Goal: Information Seeking & Learning: Learn about a topic

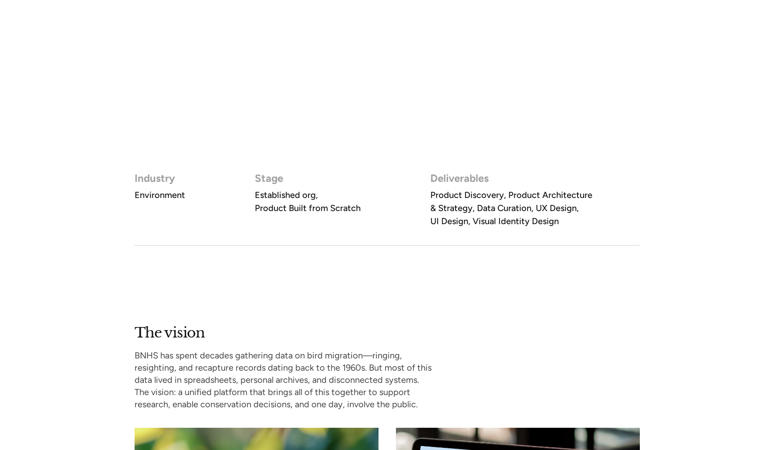
scroll to position [445, 0]
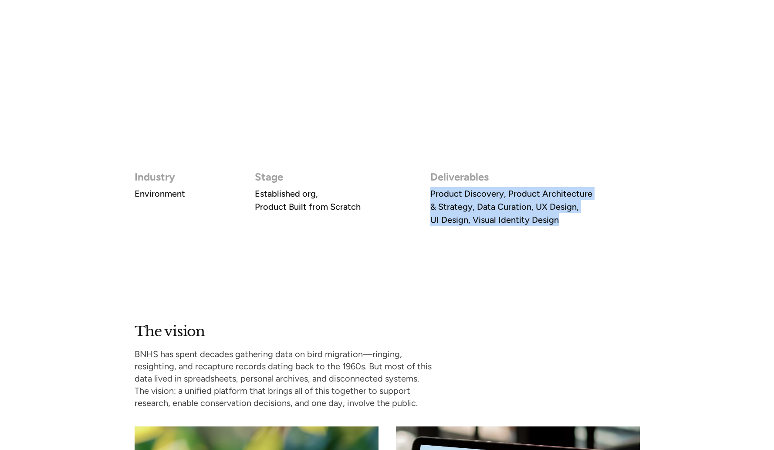
drag, startPoint x: 563, startPoint y: 221, endPoint x: 423, endPoint y: 198, distance: 142.1
click at [423, 198] on div "Industry Environment Stage Established org, Product Built from Scratch Delivera…" at bounding box center [388, 207] width 506 height 74
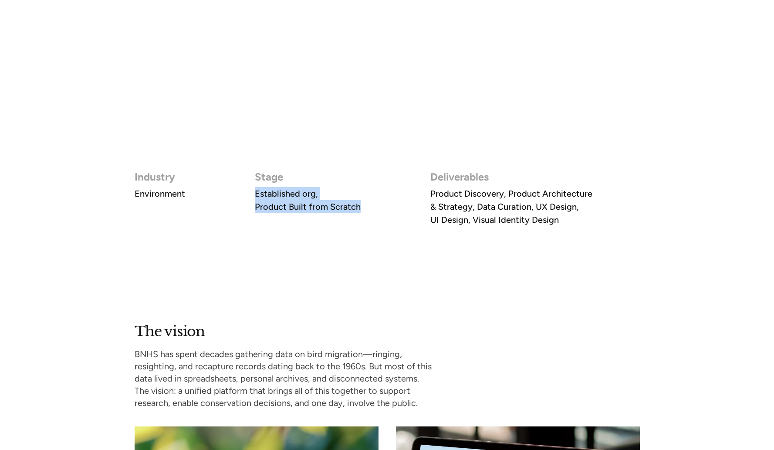
drag, startPoint x: 254, startPoint y: 192, endPoint x: 363, endPoint y: 209, distance: 110.6
click at [363, 209] on div "Industry Environment Stage Established org, Product Built from Scratch Delivera…" at bounding box center [388, 207] width 506 height 74
copy h4 "Established org, Product Built from Scratch"
click at [142, 198] on h4 "Environment" at bounding box center [160, 193] width 51 height 13
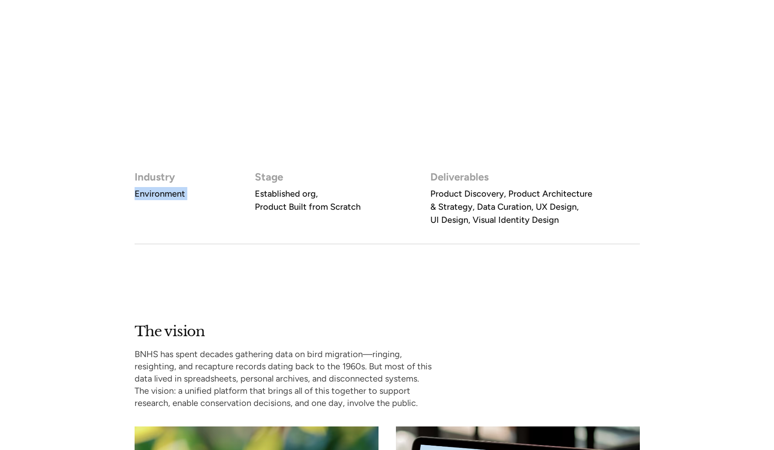
click at [142, 198] on h4 "Environment" at bounding box center [160, 193] width 51 height 13
copy h4 "Environment"
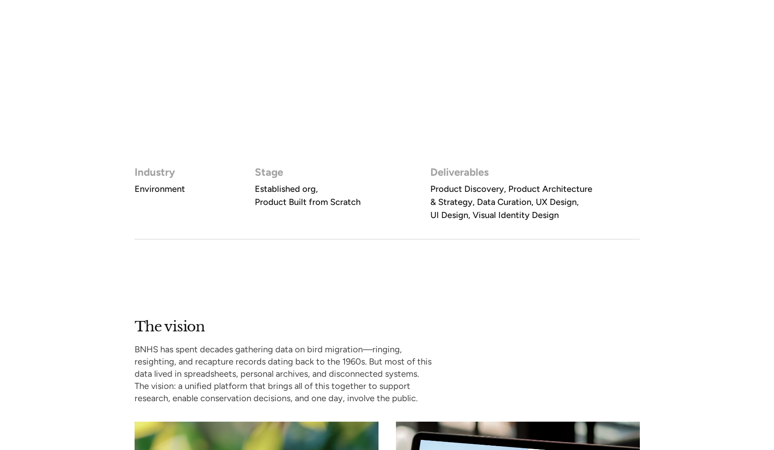
scroll to position [552, 0]
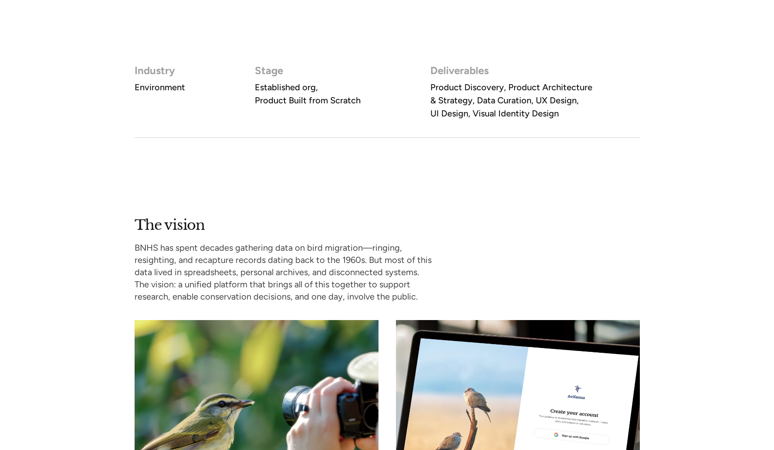
click at [170, 287] on p "BNHS has spent decades gathering data on bird migration—ringing, resighting, an…" at bounding box center [285, 271] width 300 height 61
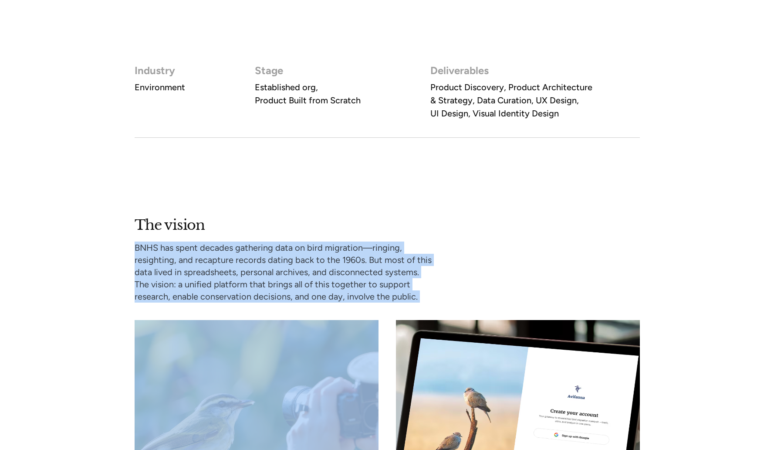
click at [170, 287] on p "BNHS has spent decades gathering data on bird migration—ringing, resighting, an…" at bounding box center [285, 271] width 300 height 61
copy p "BNHS has spent decades gathering data on bird migration—ringing, resighting, an…"
click at [477, 259] on div "The vision BNHS has spent decades gathering data on bird migration—ringing, res…" at bounding box center [388, 401] width 506 height 370
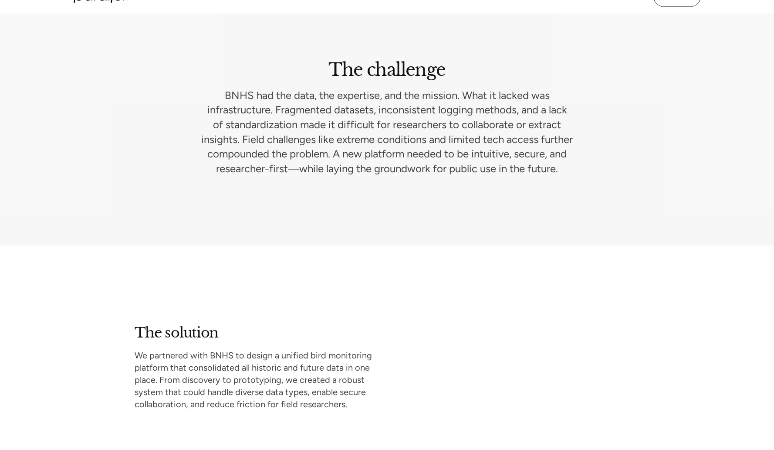
scroll to position [1277, 0]
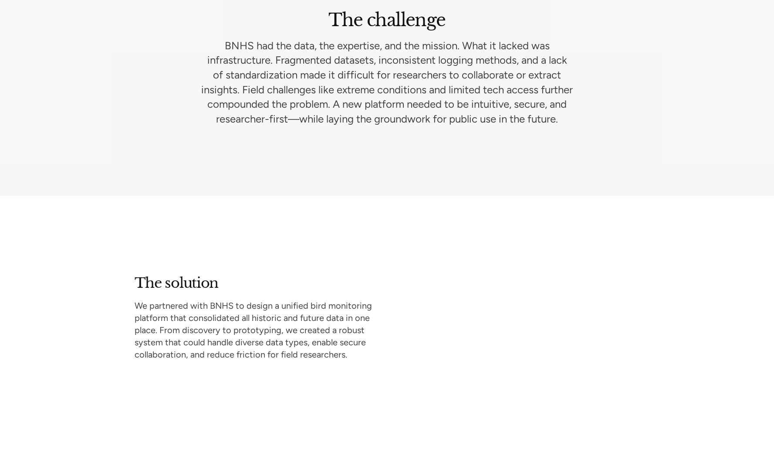
click at [412, 73] on p "BNHS had the data, the expertise, and the mission. What it lacked was infrastru…" at bounding box center [387, 82] width 404 height 88
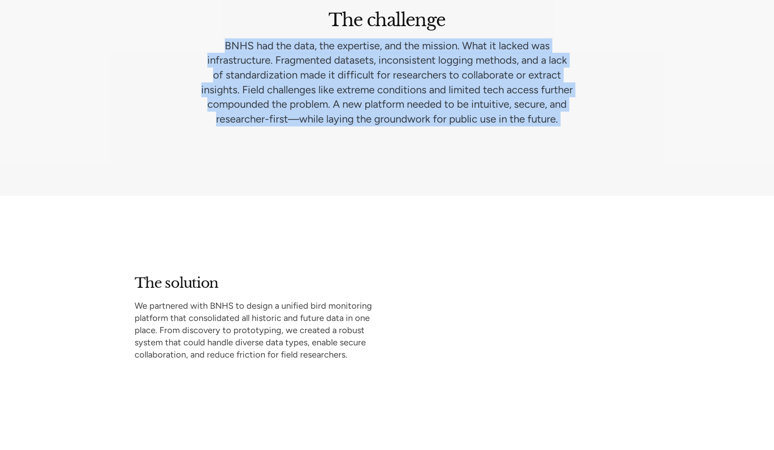
click at [412, 73] on p "BNHS had the data, the expertise, and the mission. What it lacked was infrastru…" at bounding box center [387, 82] width 404 height 88
copy p "BNHS had the data, the expertise, and the mission. What it lacked was infrastru…"
click at [504, 81] on p "BNHS had the data, the expertise, and the mission. What it lacked was infrastru…" at bounding box center [387, 82] width 404 height 88
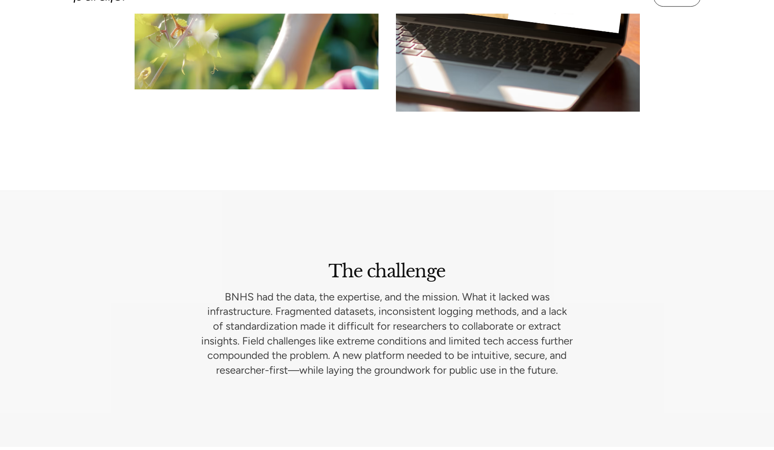
scroll to position [1138, 0]
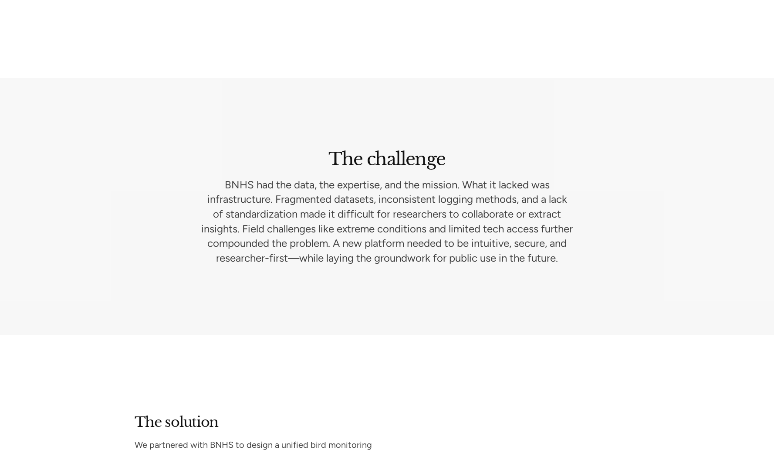
click at [350, 201] on p "BNHS had the data, the expertise, and the mission. What it lacked was infrastru…" at bounding box center [387, 221] width 404 height 88
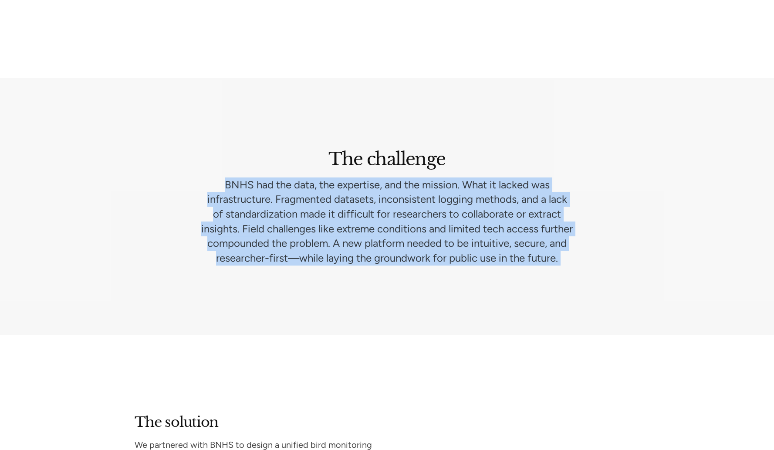
click at [350, 201] on p "BNHS had the data, the expertise, and the mission. What it lacked was infrastru…" at bounding box center [387, 221] width 404 height 88
copy p "BNHS had the data, the expertise, and the mission. What it lacked was infrastru…"
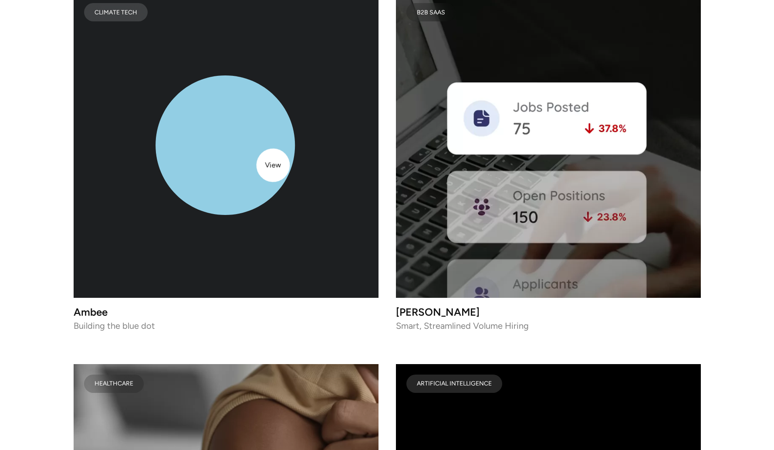
scroll to position [3963, 0]
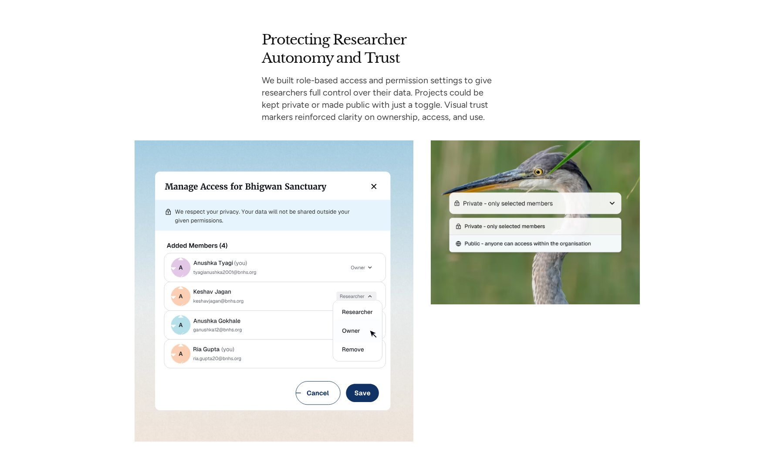
scroll to position [2030, 0]
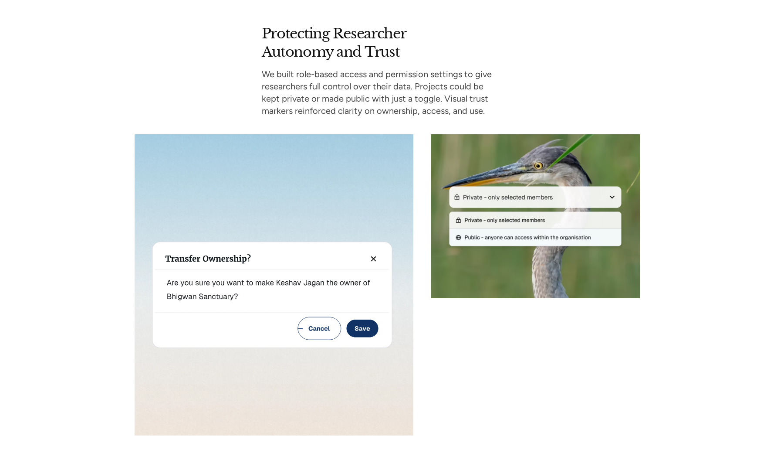
click at [388, 56] on h2 "Protecting Researcher Autonomy and Trust" at bounding box center [377, 43] width 231 height 36
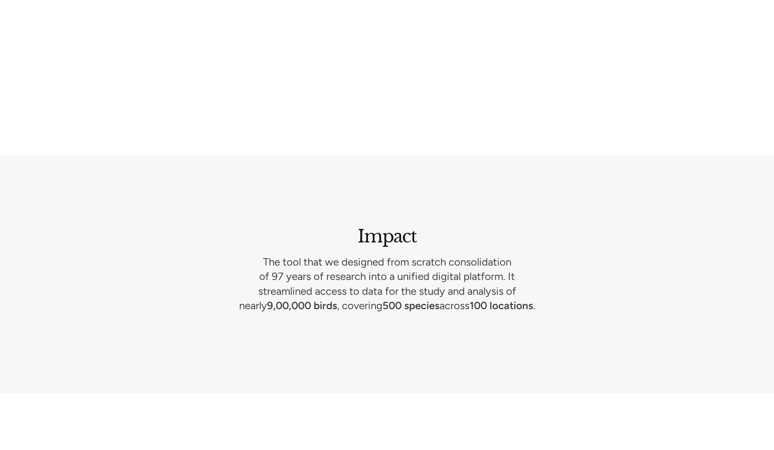
scroll to position [3959, 0]
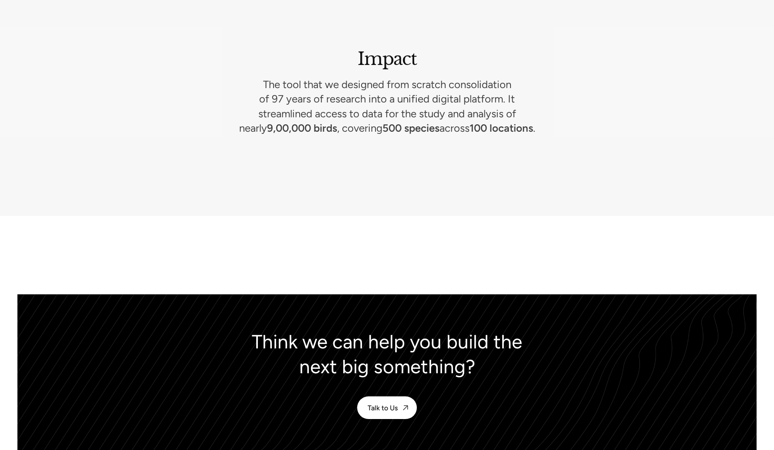
click at [411, 102] on p "The tool that we designed from scratch consolidation of 97 years of research in…" at bounding box center [388, 106] width 300 height 58
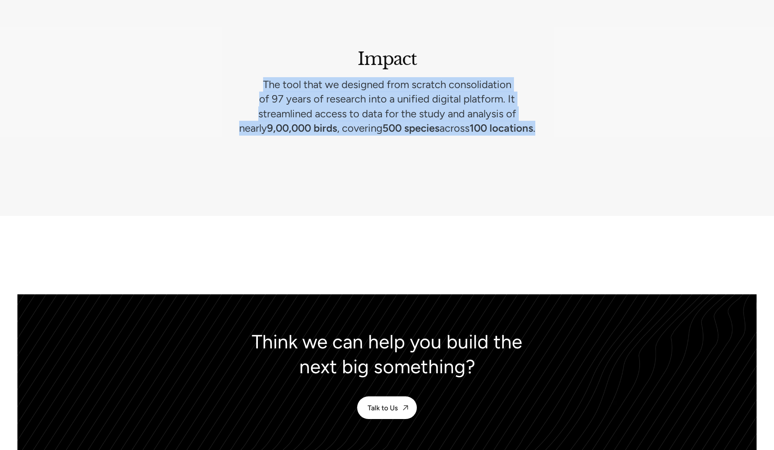
click at [411, 102] on p "The tool that we designed from scratch consolidation of 97 years of research in…" at bounding box center [388, 106] width 300 height 58
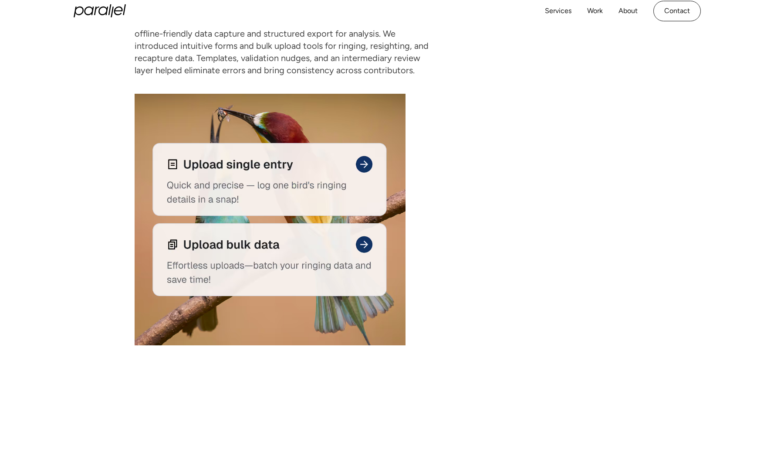
scroll to position [2573, 0]
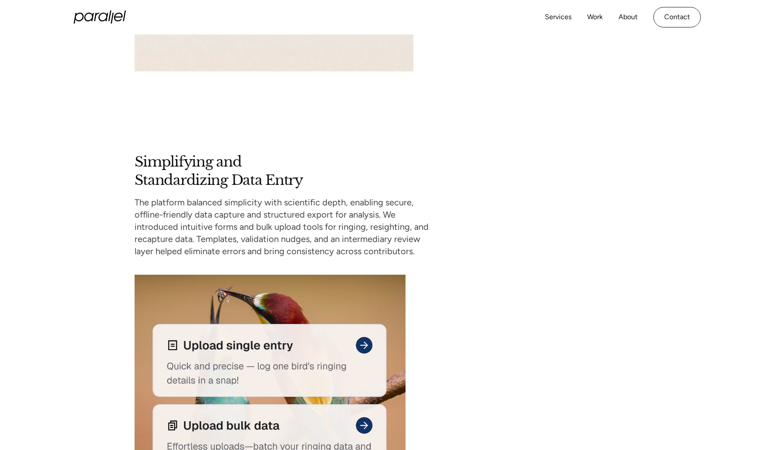
scroll to position [2394, 0]
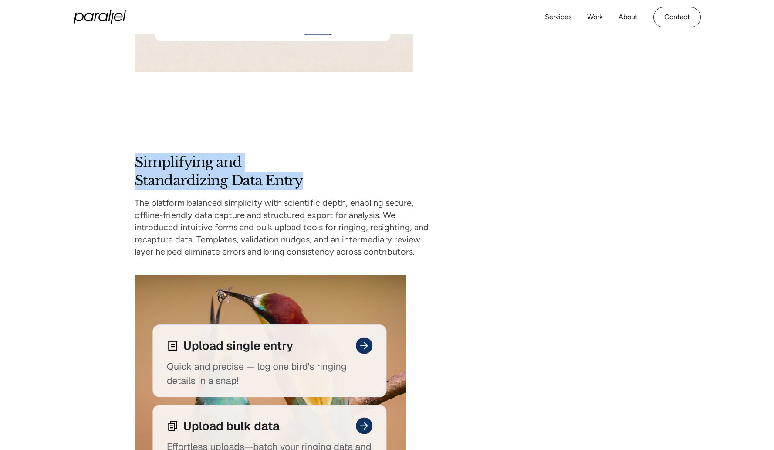
drag, startPoint x: 173, startPoint y: 164, endPoint x: 321, endPoint y: 182, distance: 149.2
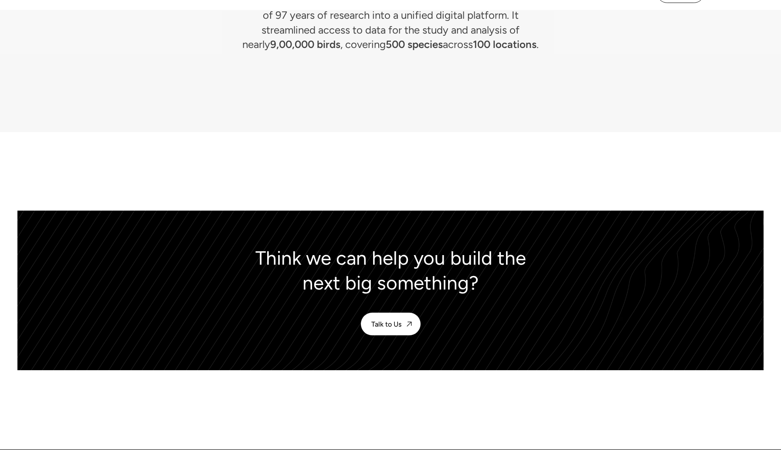
scroll to position [4046, 0]
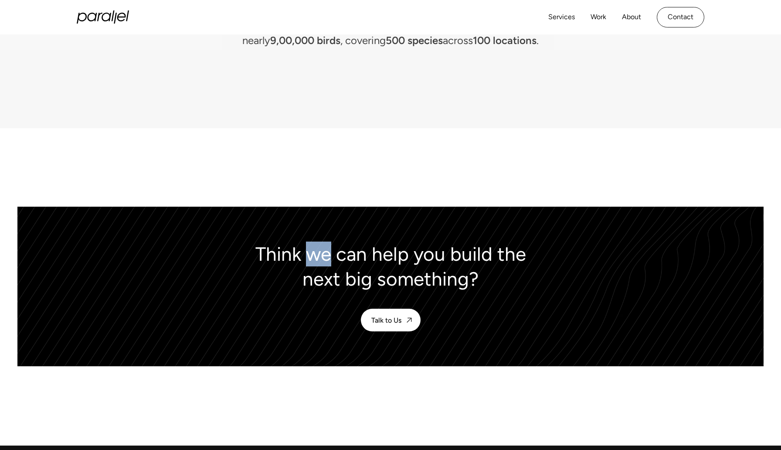
drag, startPoint x: 318, startPoint y: 255, endPoint x: 312, endPoint y: 259, distance: 6.9
click at [312, 259] on div "Think we can help you build the next big something?" at bounding box center [390, 266] width 281 height 50
click at [514, 184] on div at bounding box center [390, 167] width 781 height 78
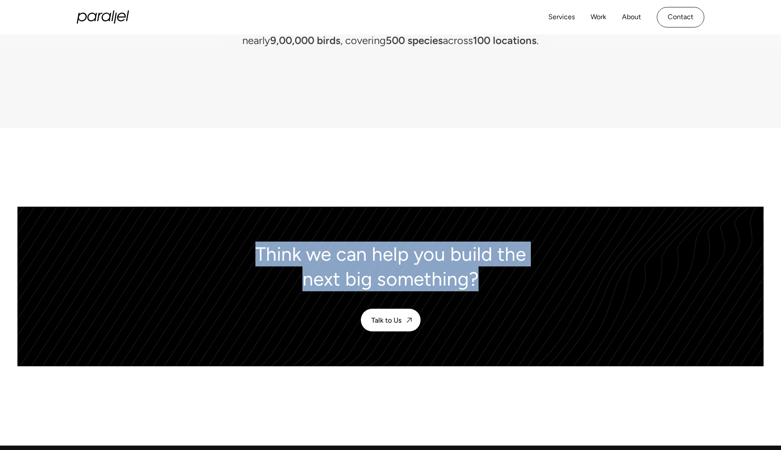
drag, startPoint x: 482, startPoint y: 287, endPoint x: 229, endPoint y: 260, distance: 253.7
click at [229, 260] on div "Think we can help you build the next big something? Talk to Us" at bounding box center [390, 286] width 593 height 90
copy div "Think we can help you build the next big something?"
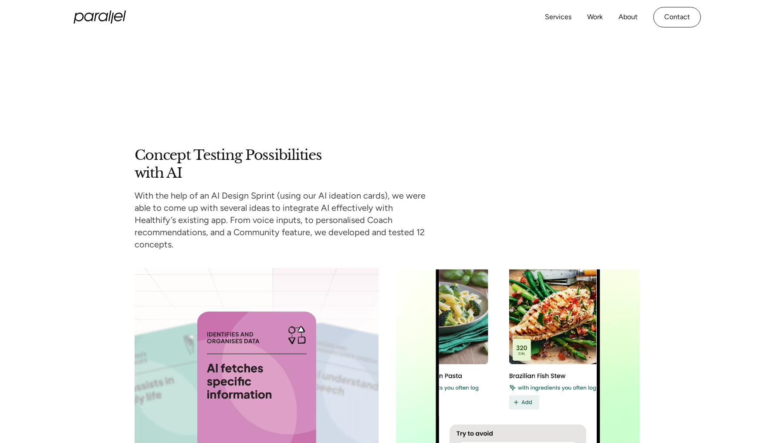
scroll to position [2883, 0]
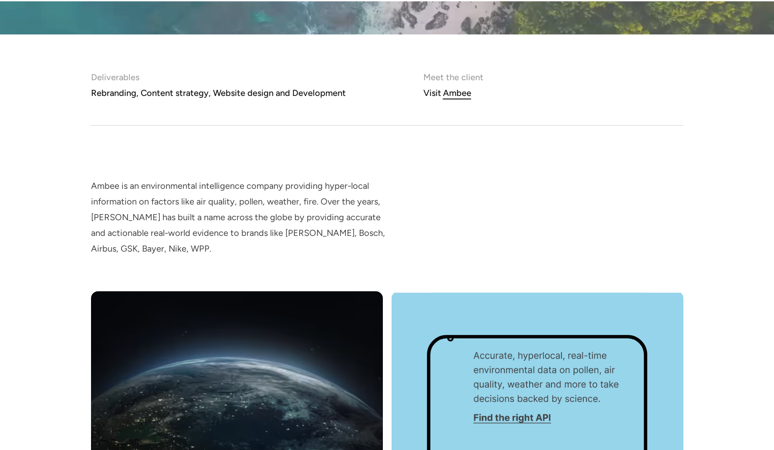
scroll to position [574, 0]
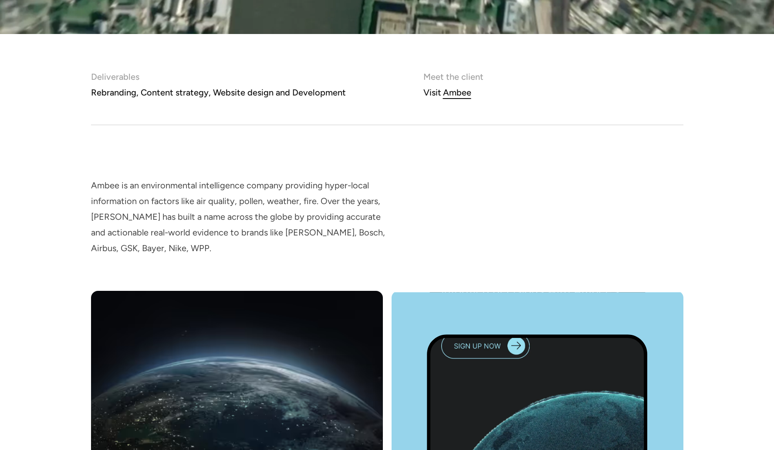
click at [445, 96] on div "Ambee" at bounding box center [457, 93] width 28 height 16
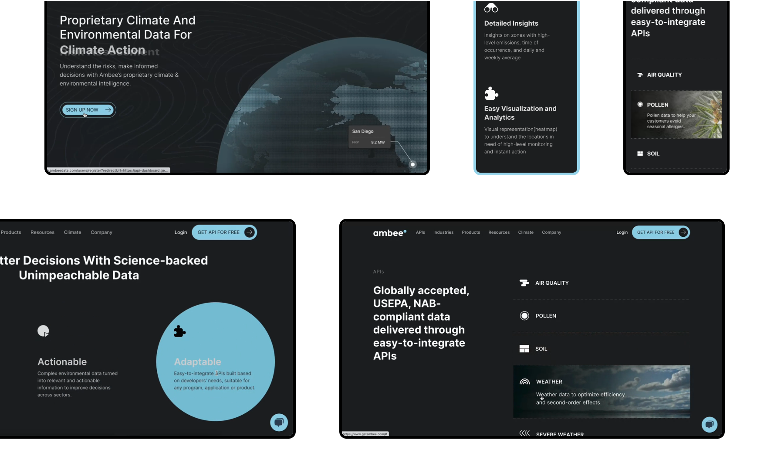
scroll to position [4113, 0]
